Goal: Task Accomplishment & Management: Use online tool/utility

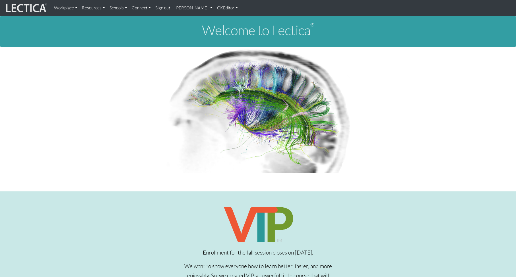
click at [183, 8] on link "[PERSON_NAME]" at bounding box center [193, 7] width 43 height 11
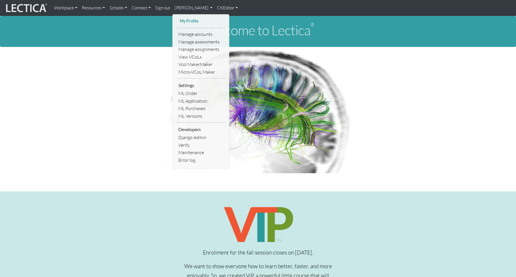
click at [186, 20] on link "My Profile" at bounding box center [201, 21] width 46 height 7
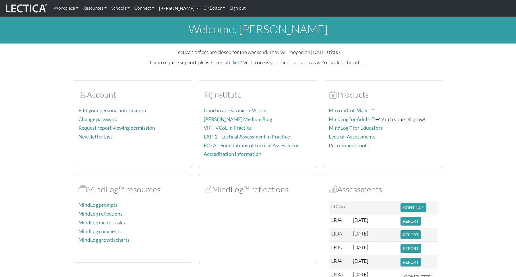
click at [177, 10] on link "[PERSON_NAME]" at bounding box center [179, 8] width 44 height 12
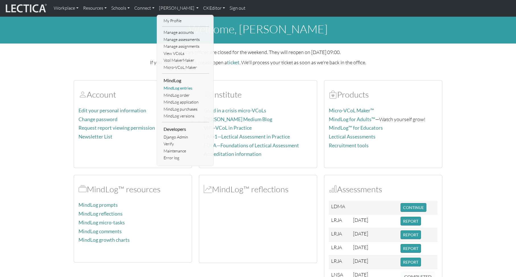
click at [179, 89] on link "MindLog entries" at bounding box center [185, 88] width 47 height 7
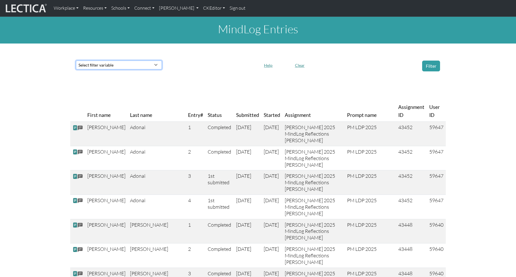
click at [126, 63] on select "Select filter variable First name Last name Entry# Status Submitted Started Ass…" at bounding box center [119, 65] width 86 height 9
select select "status"
click at [76, 69] on select "Select filter variable First name Last name Entry# Status Submitted Started Ass…" at bounding box center [119, 64] width 86 height 9
select select
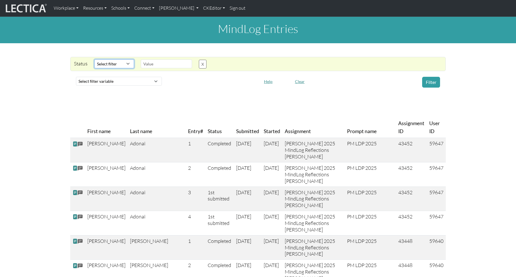
click at [123, 63] on select "Select filter Equals Contains Does not equal" at bounding box center [114, 63] width 40 height 9
select select "icontains"
click at [94, 59] on select "Select filter Equals Contains Does not equal" at bounding box center [114, 63] width 40 height 9
click at [159, 63] on input "text" at bounding box center [166, 63] width 51 height 9
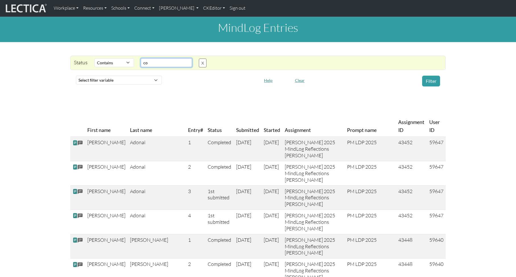
type input "c"
type input "1st submitted"
click at [426, 81] on button "Filter" at bounding box center [431, 81] width 18 height 11
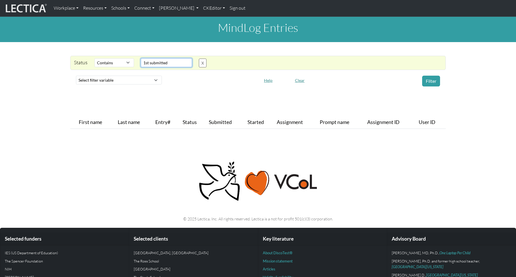
click at [152, 64] on input "1st submitted" at bounding box center [166, 62] width 51 height 9
drag, startPoint x: 170, startPoint y: 62, endPoint x: 134, endPoint y: 59, distance: 35.7
click at [134, 59] on div "Status Select filter Equals Contains Does not equal Search string 1st submitted…" at bounding box center [254, 62] width 375 height 9
click at [127, 62] on select "Select filter Equals Contains Does not equal" at bounding box center [114, 62] width 40 height 9
click at [203, 63] on button "X" at bounding box center [203, 63] width 8 height 9
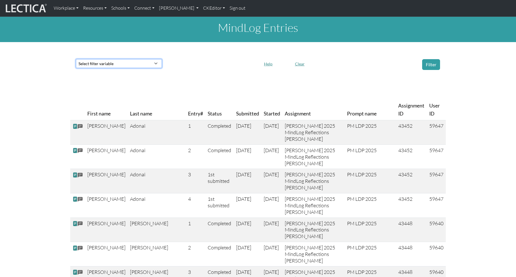
click at [112, 63] on select "Select filter variable First name Last name Entry# Status Submitted Started Ass…" at bounding box center [119, 63] width 86 height 9
